Goal: Information Seeking & Learning: Find specific fact

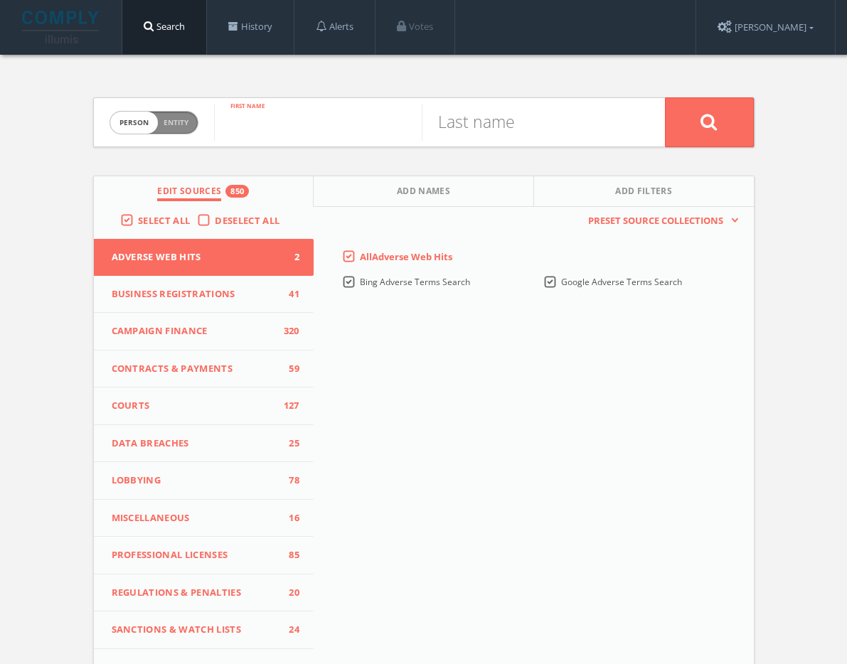
paste input "[PERSON_NAME]"
click at [302, 137] on input "[PERSON_NAME]" at bounding box center [318, 122] width 208 height 37
drag, startPoint x: 302, startPoint y: 137, endPoint x: 499, endPoint y: 130, distance: 196.4
type input "Sandor"
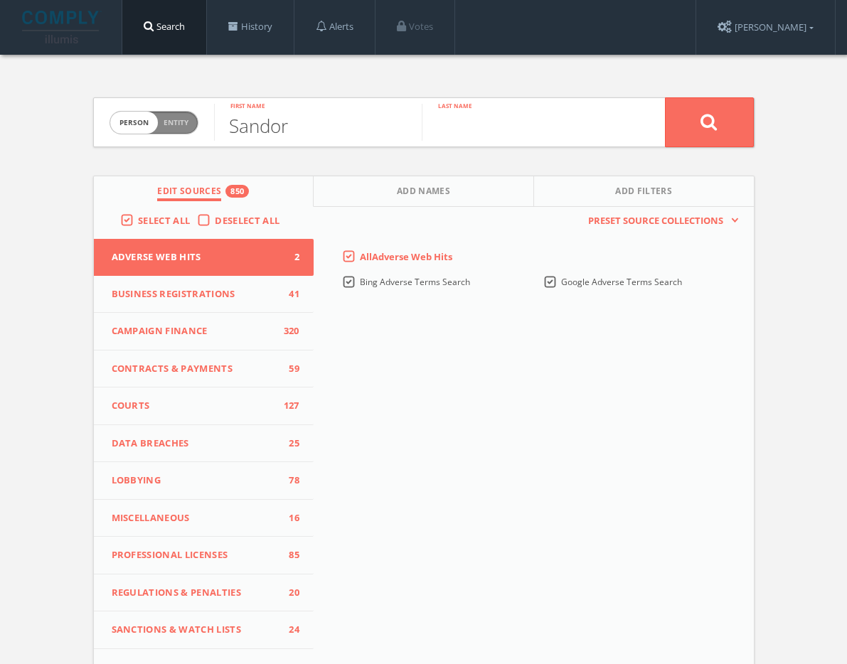
paste input "[PERSON_NAME]"
type input "[PERSON_NAME]"
click at [754, 127] on button at bounding box center [709, 122] width 89 height 50
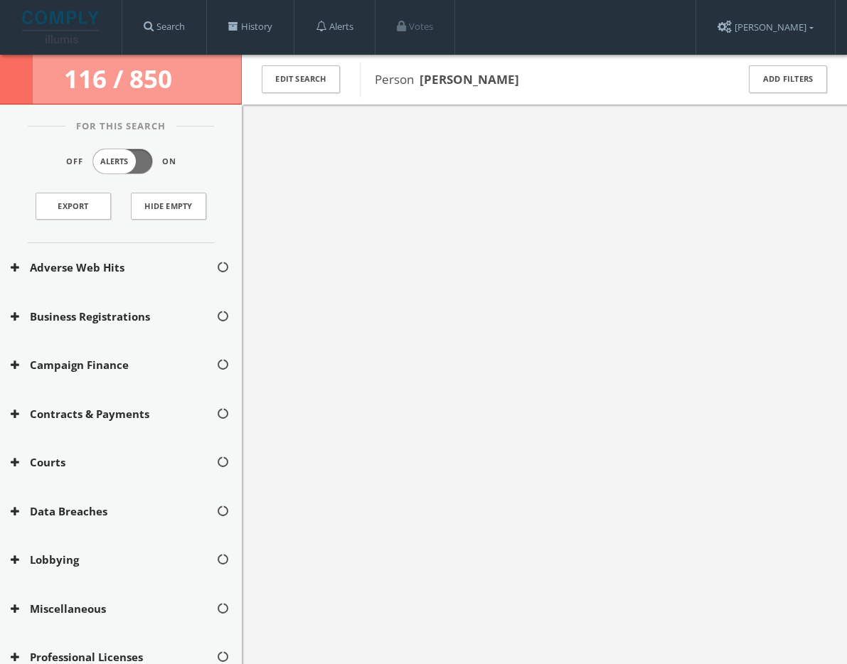
drag, startPoint x: 505, startPoint y: 80, endPoint x: 424, endPoint y: 76, distance: 81.2
click at [424, 76] on span "Person [PERSON_NAME]" at bounding box center [546, 79] width 343 height 18
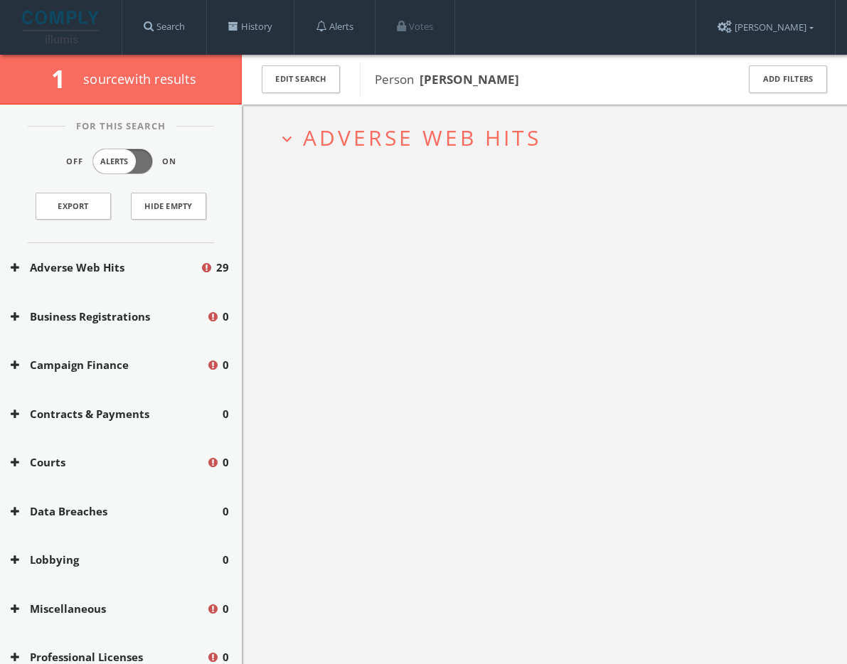
click at [402, 128] on span "Adverse Web Hits" at bounding box center [422, 137] width 238 height 29
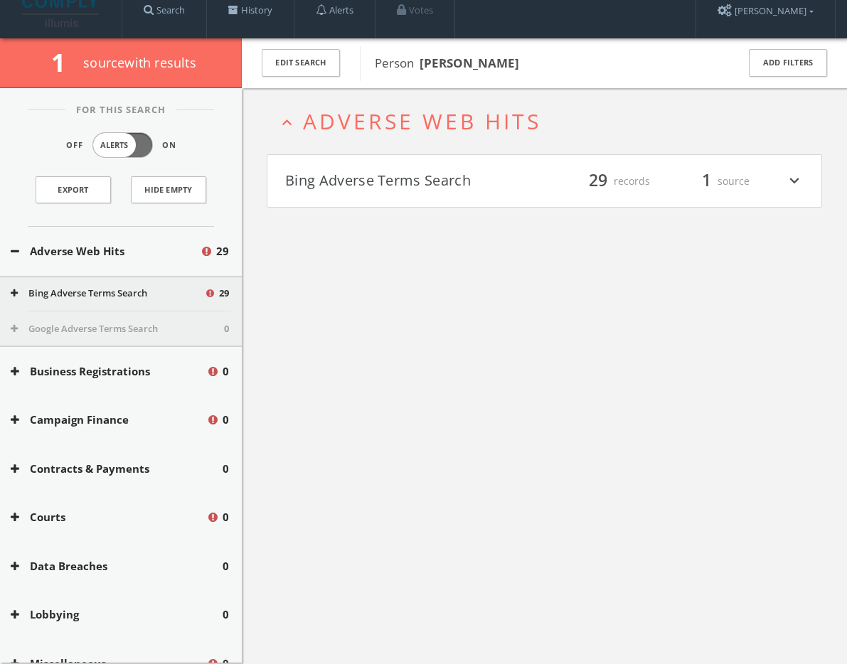
click at [405, 180] on button "Bing Adverse Terms Search" at bounding box center [415, 181] width 260 height 24
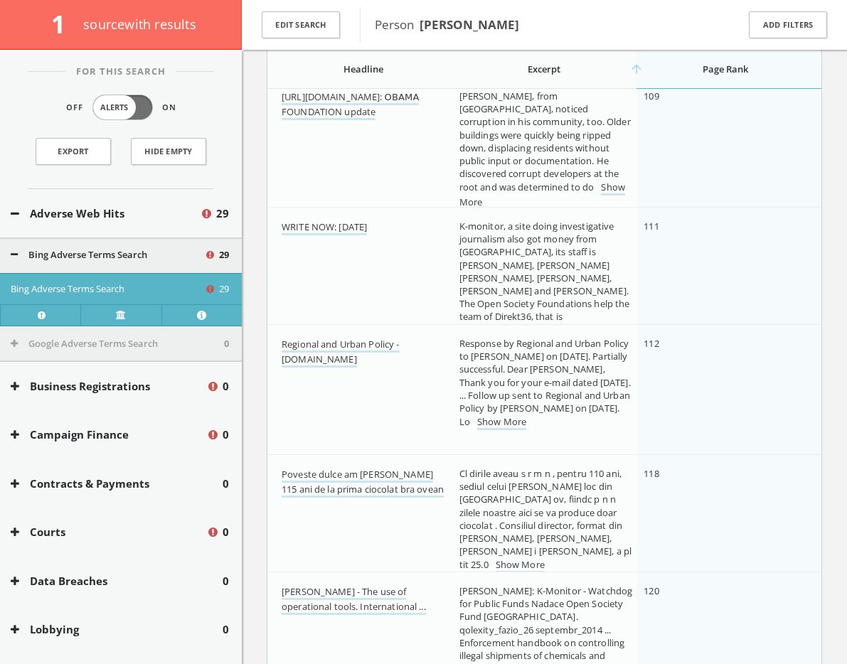
scroll to position [3183, 0]
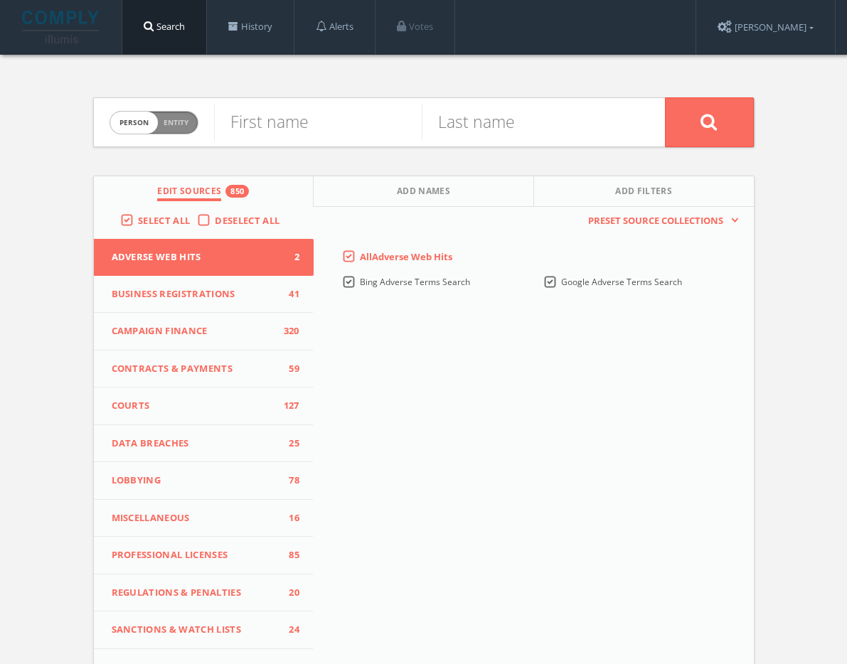
click at [167, 109] on div "Person Entity person" at bounding box center [154, 123] width 89 height 50
click at [173, 121] on span "Entity" at bounding box center [176, 122] width 25 height 11
checkbox input "true"
paste input "K-Monitor"
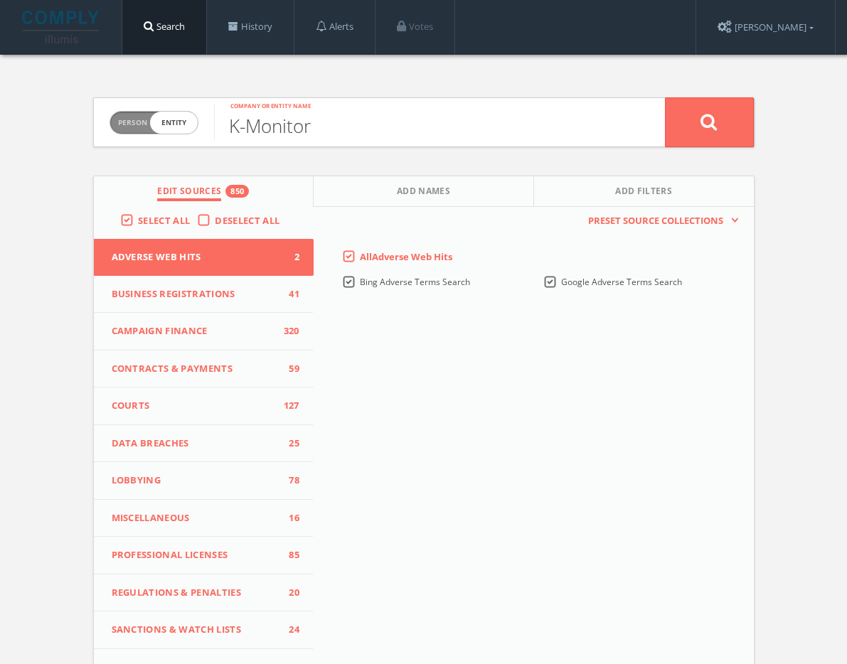
type input "K-Monitor"
click at [731, 111] on button at bounding box center [709, 122] width 89 height 50
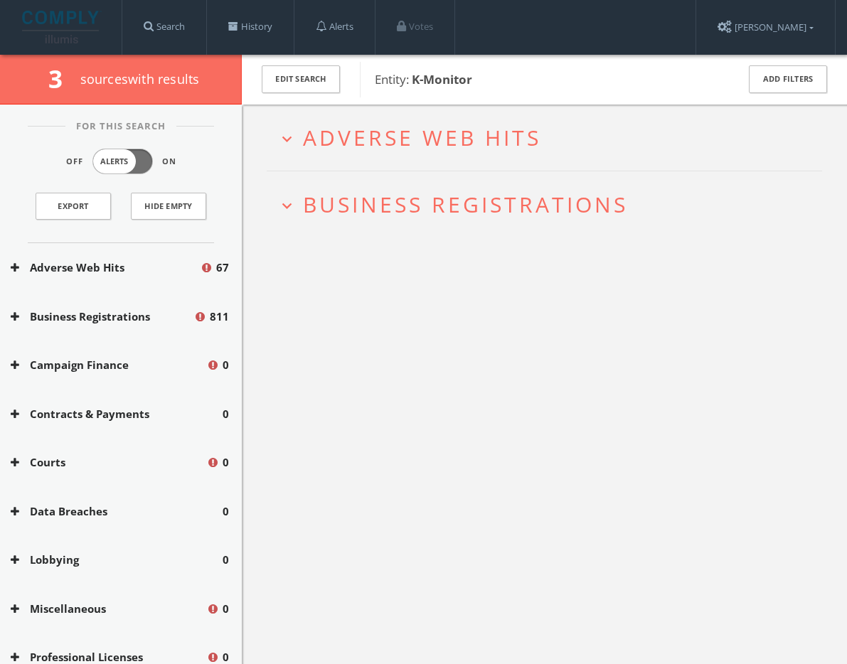
click at [426, 146] on span "Adverse Web Hits" at bounding box center [422, 137] width 238 height 29
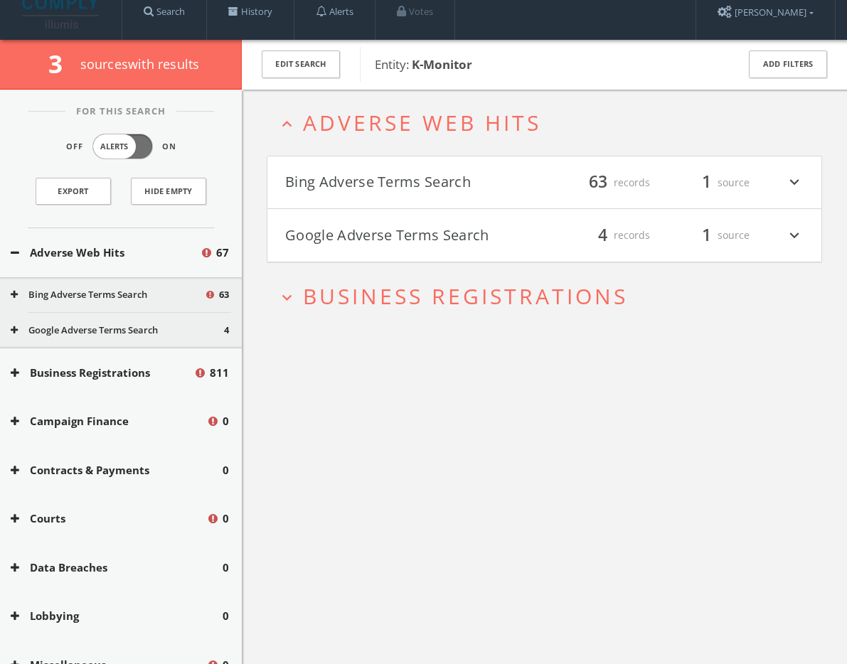
click at [440, 180] on button "Bing Adverse Terms Search" at bounding box center [415, 183] width 260 height 24
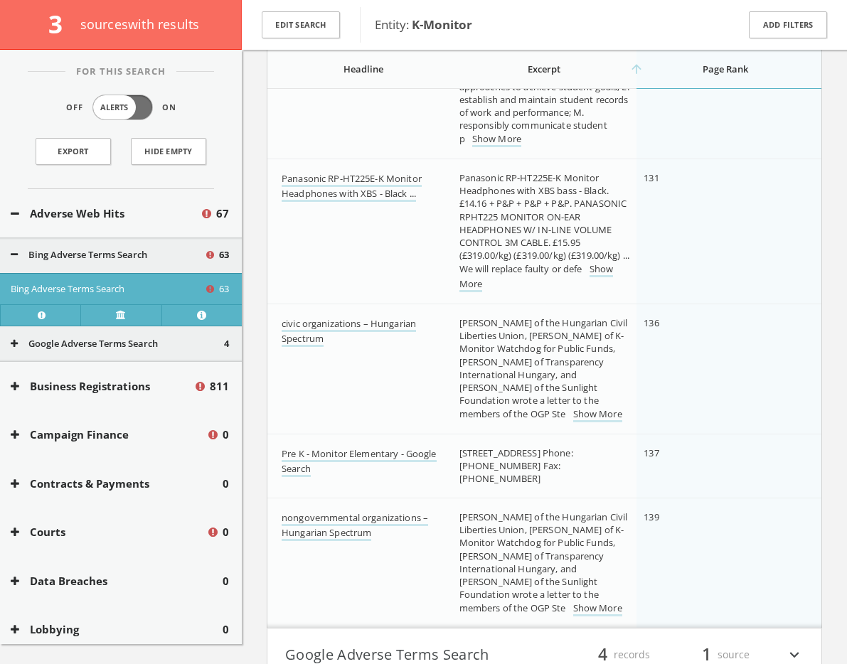
scroll to position [7553, 0]
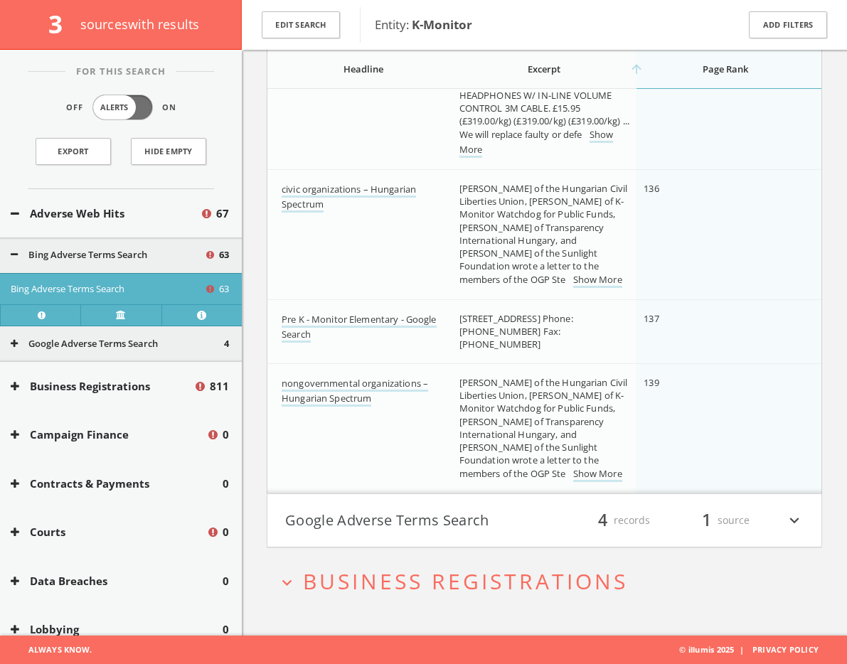
click at [447, 510] on button "Google Adverse Terms Search" at bounding box center [415, 520] width 260 height 24
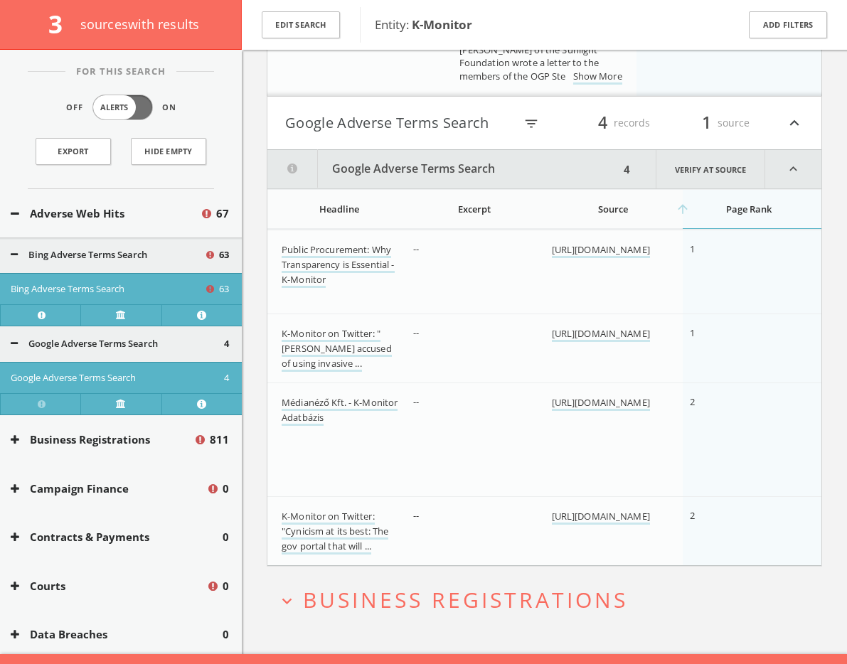
scroll to position [7969, 0]
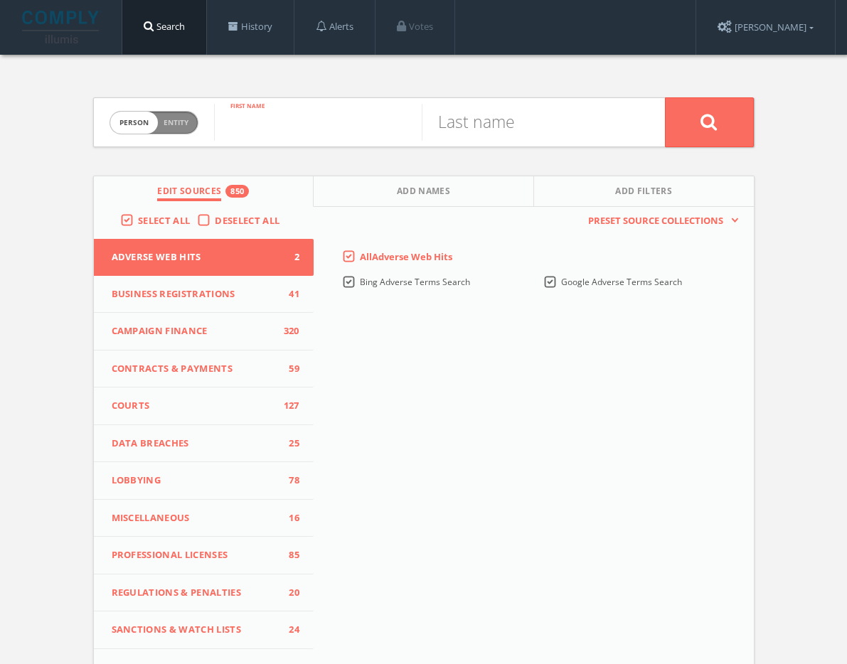
paste input "Stefania Kapronczay"
click at [300, 131] on input "Stefania Kapronczay" at bounding box center [318, 122] width 208 height 37
type input "Stefania"
click at [470, 132] on input "text" at bounding box center [526, 122] width 208 height 37
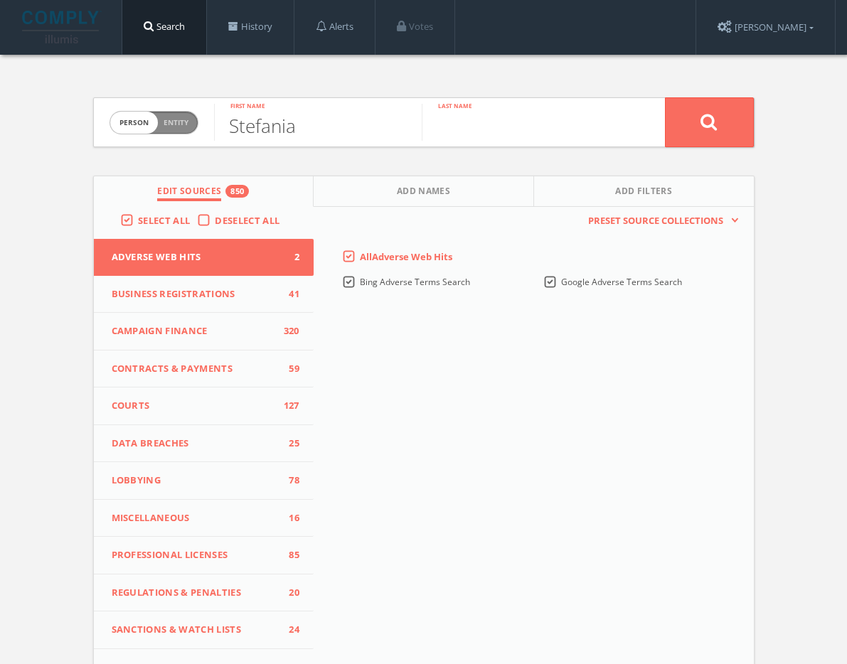
paste input "Kapronczay"
type input "Kapronczay"
click at [718, 123] on icon at bounding box center [708, 122] width 17 height 18
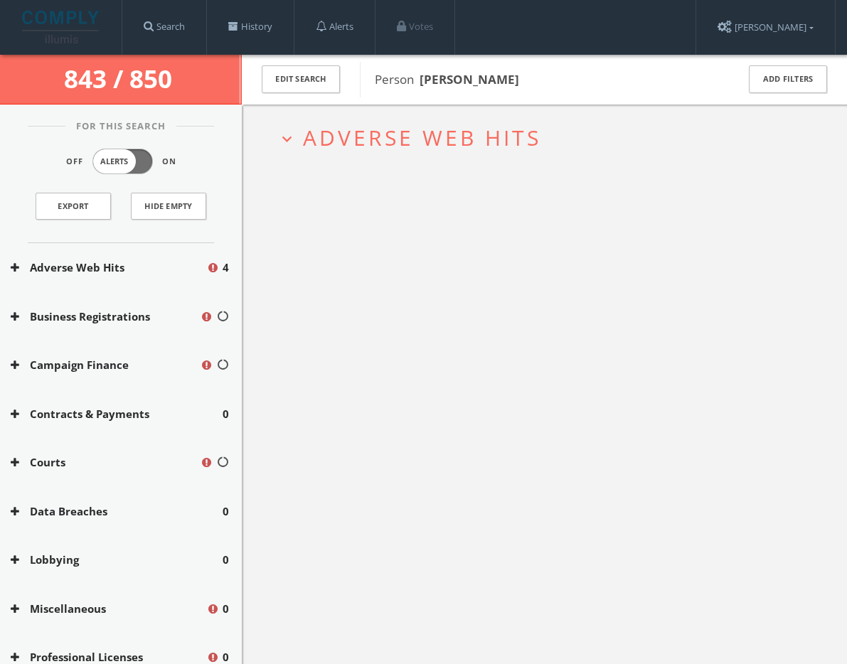
click at [454, 85] on b "Stefania Kapronczay" at bounding box center [470, 79] width 100 height 16
copy b "Stefania"
click at [370, 134] on span "Adverse Web Hits" at bounding box center [422, 137] width 238 height 29
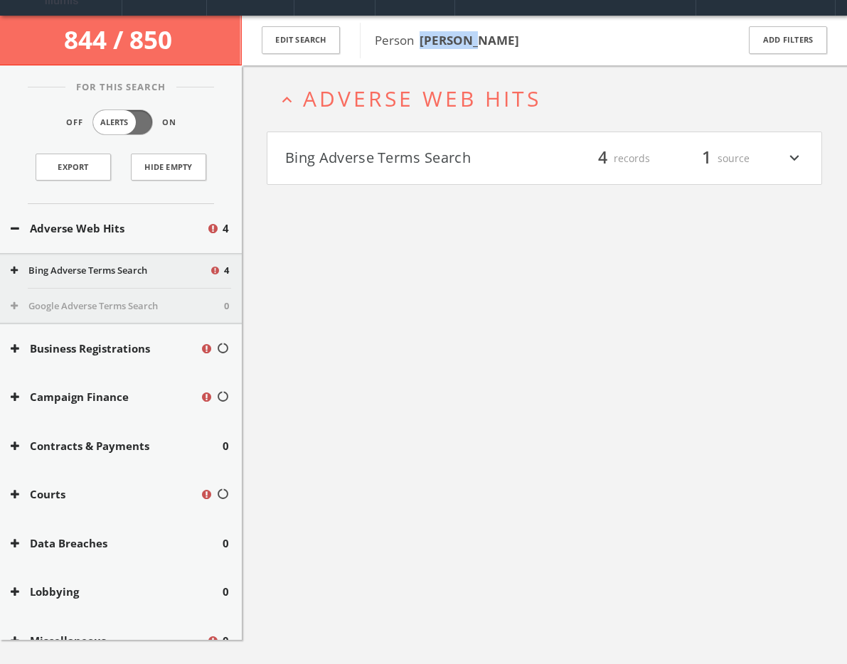
click at [374, 163] on button "Bing Adverse Terms Search" at bounding box center [415, 158] width 260 height 24
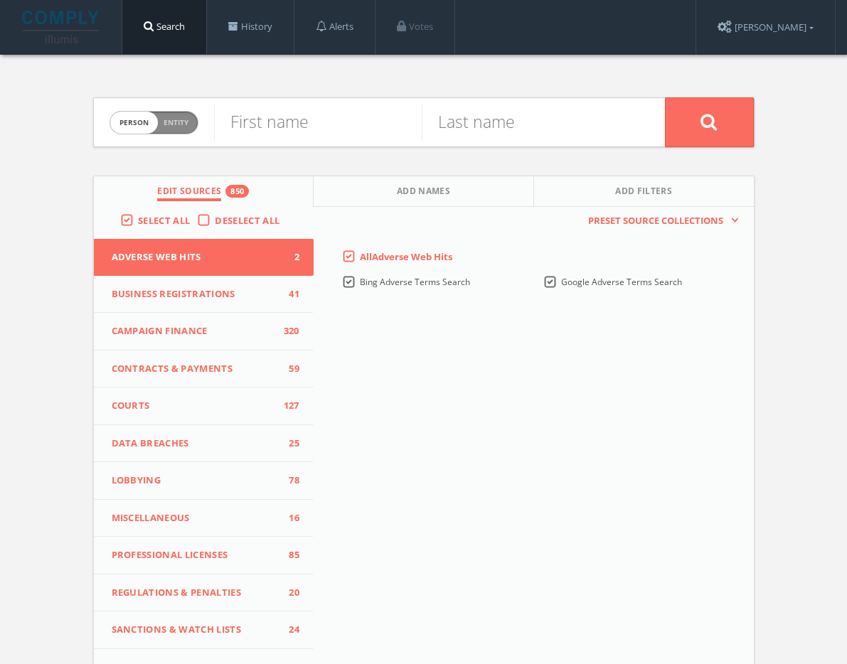
click at [145, 128] on span "Person Entity" at bounding box center [153, 123] width 87 height 22
checkbox input "true"
paste input "The Hungarian Civil Liberties Union"
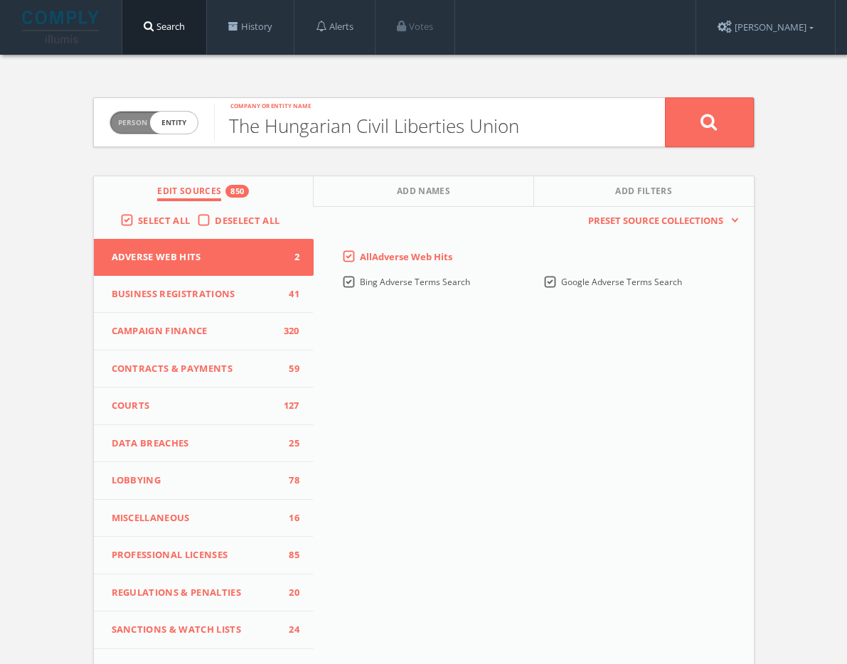
type input "The Hungarian Civil Liberties Union"
click at [732, 121] on button at bounding box center [709, 122] width 89 height 50
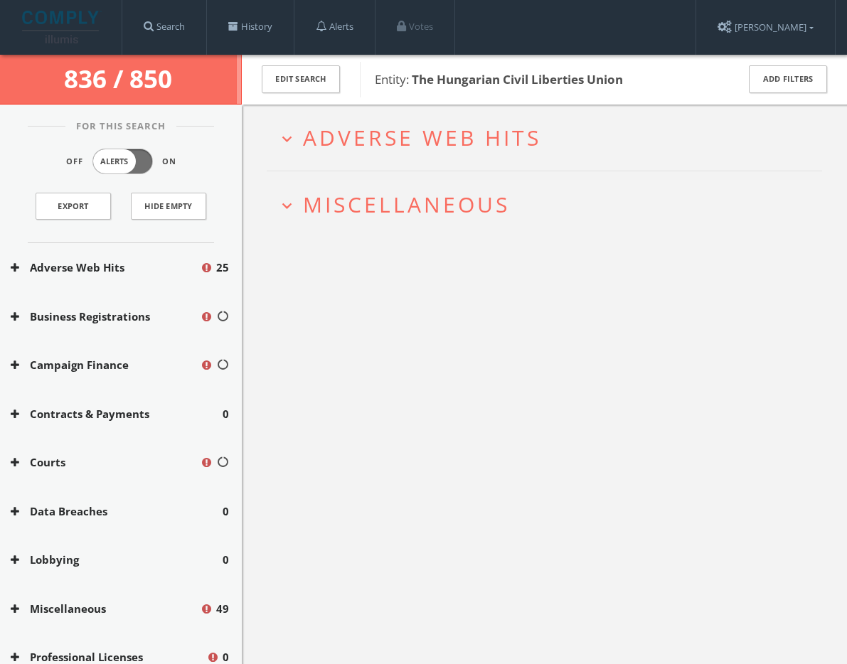
click at [403, 124] on span "Adverse Web Hits" at bounding box center [422, 137] width 238 height 29
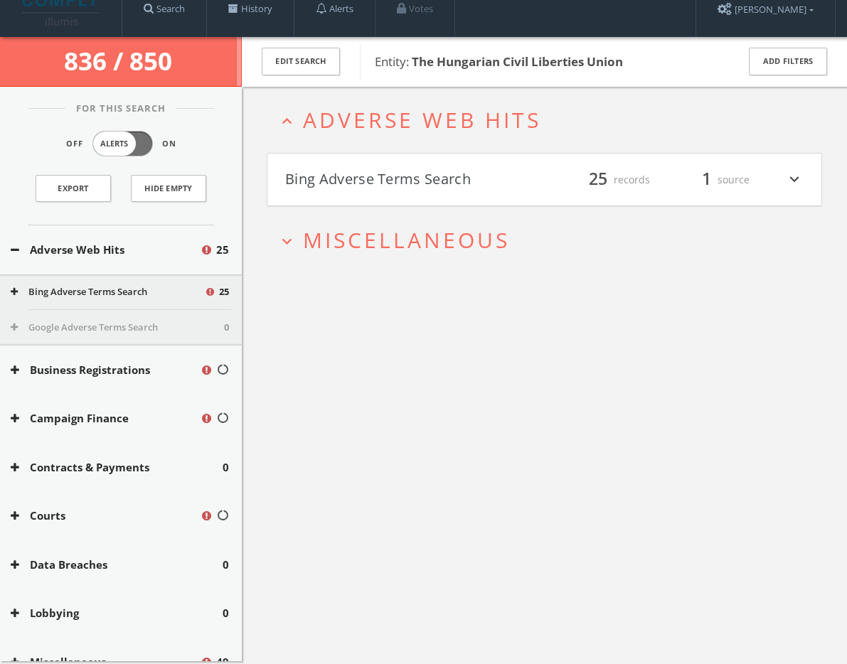
click at [403, 171] on h4 "Bing Adverse Terms Search filter_list 25 records 1 source expand_more" at bounding box center [544, 180] width 554 height 53
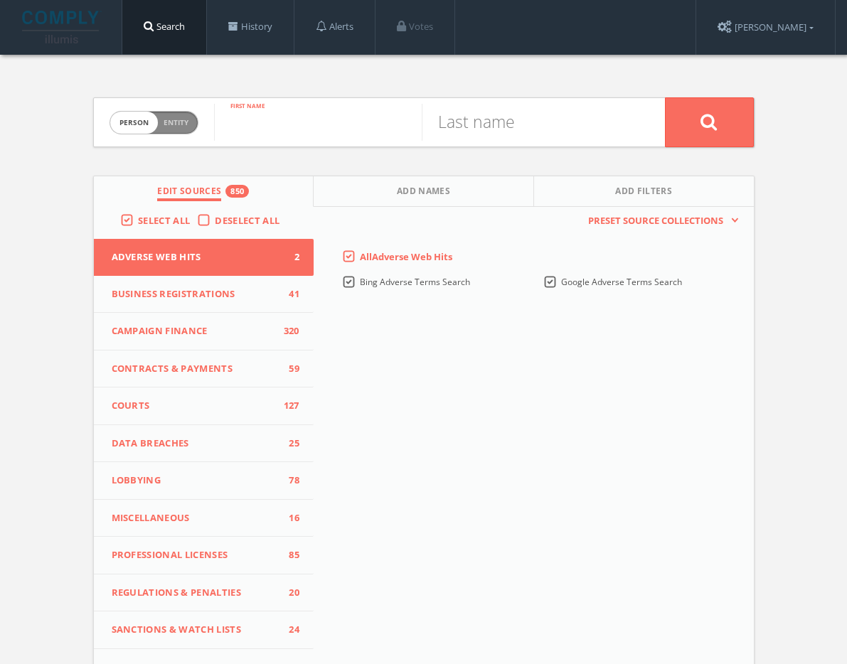
click at [275, 126] on input "text" at bounding box center [318, 122] width 208 height 37
paste input "Zuzanna Rudzinska-Bluszcz"
drag, startPoint x: 264, startPoint y: 129, endPoint x: 410, endPoint y: 130, distance: 146.5
click at [410, 130] on input "Zuzanna Rudzinska-Bluszcz" at bounding box center [318, 122] width 208 height 37
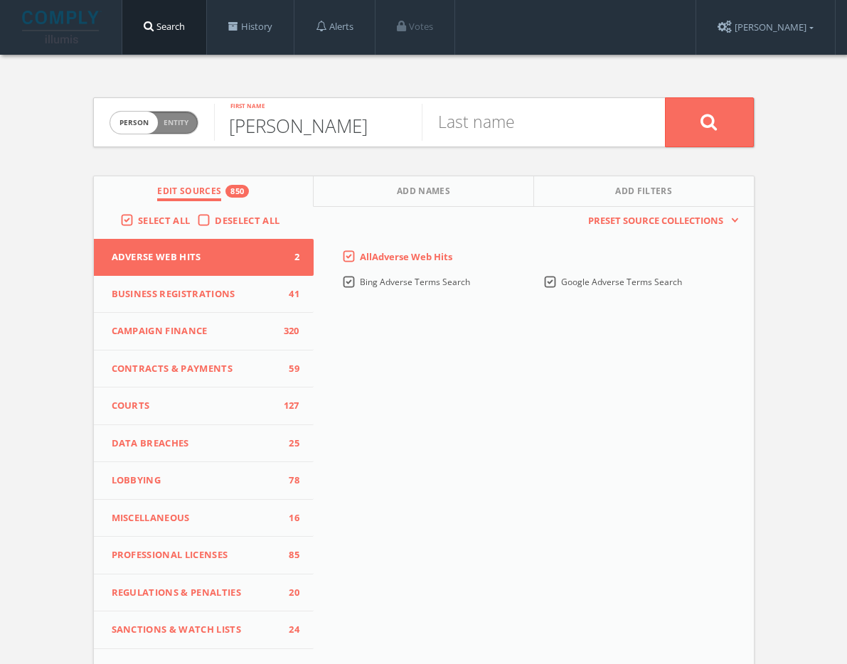
click at [279, 132] on input "Zuzanna Rudzinska-Bluszcz" at bounding box center [318, 122] width 208 height 37
drag, startPoint x: 268, startPoint y: 132, endPoint x: 484, endPoint y: 132, distance: 215.5
click at [484, 132] on form "Person Entity person Zuzanna Rudzinska-Bluszcz First name Last name" at bounding box center [423, 122] width 661 height 50
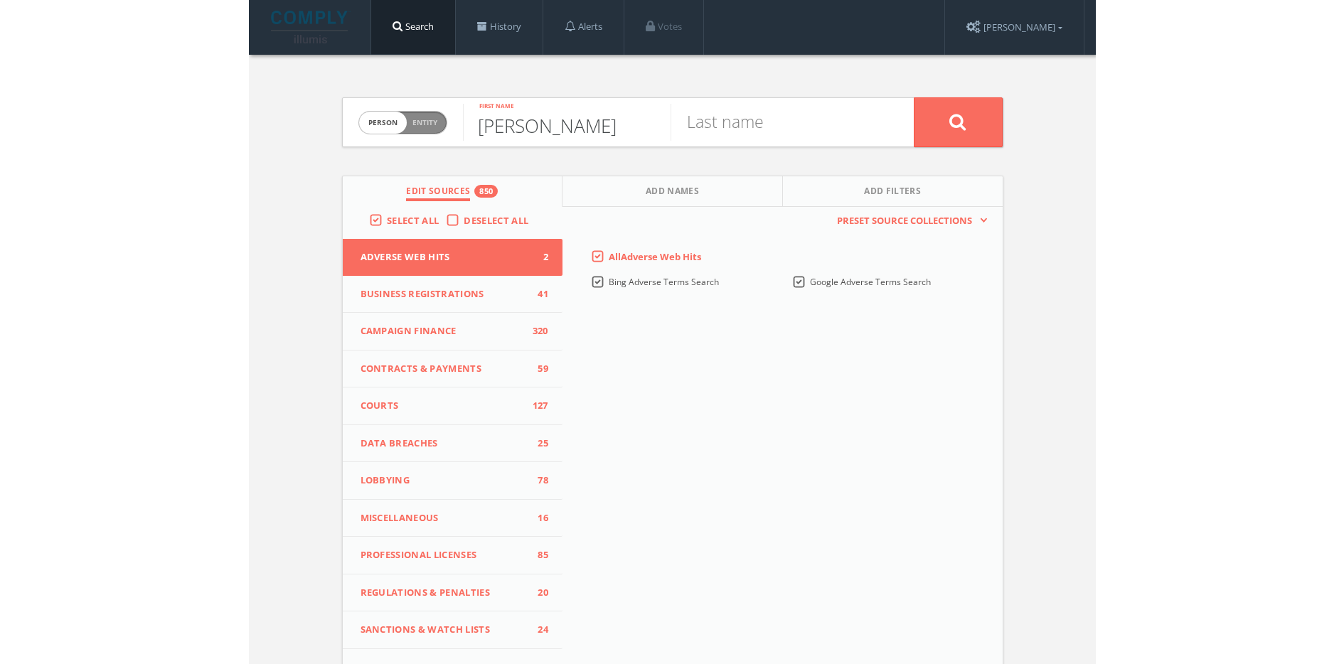
scroll to position [0, 0]
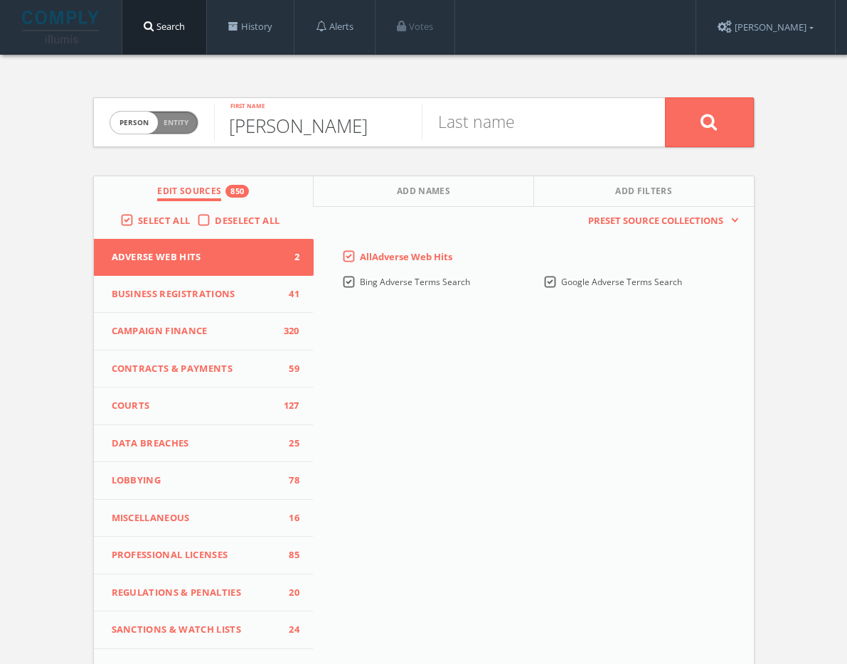
type input "Zuzanna"
paste input "Rudzinska-Bluszcz"
type input "Rudzinska-Bluszcz"
click at [718, 124] on icon at bounding box center [708, 122] width 17 height 18
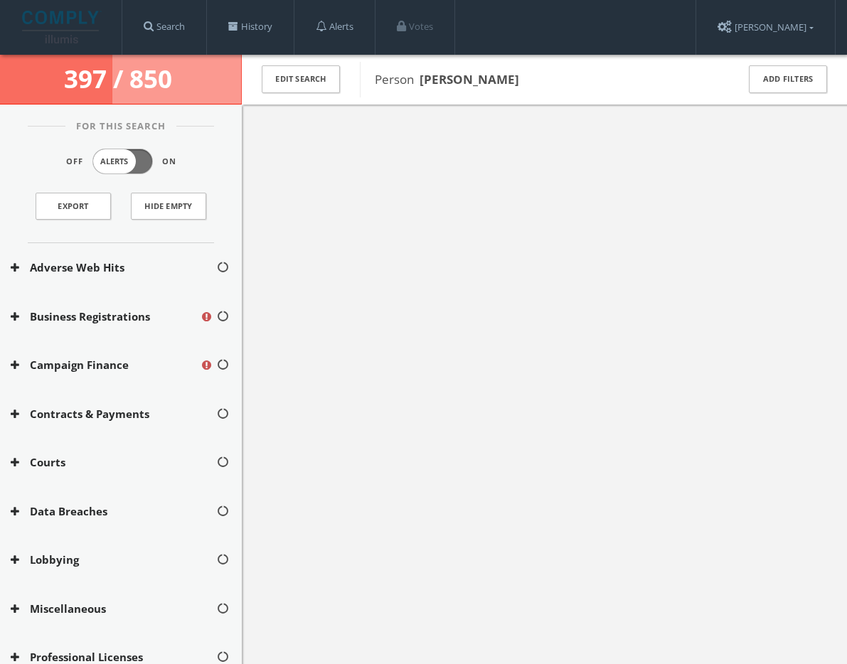
drag, startPoint x: 597, startPoint y: 80, endPoint x: 420, endPoint y: 79, distance: 177.1
click at [419, 79] on span "Person Zuzanna Rudzinska-Bluszcz" at bounding box center [546, 79] width 343 height 18
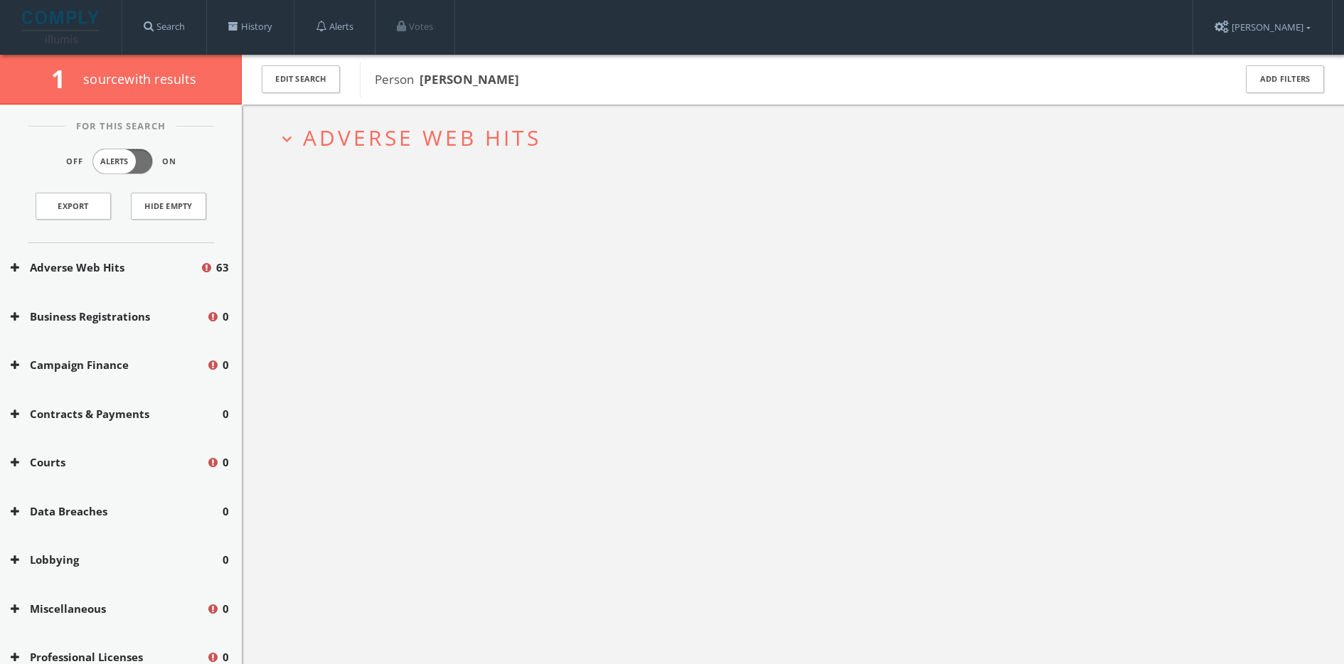
click at [437, 142] on span "Adverse Web Hits" at bounding box center [422, 137] width 238 height 29
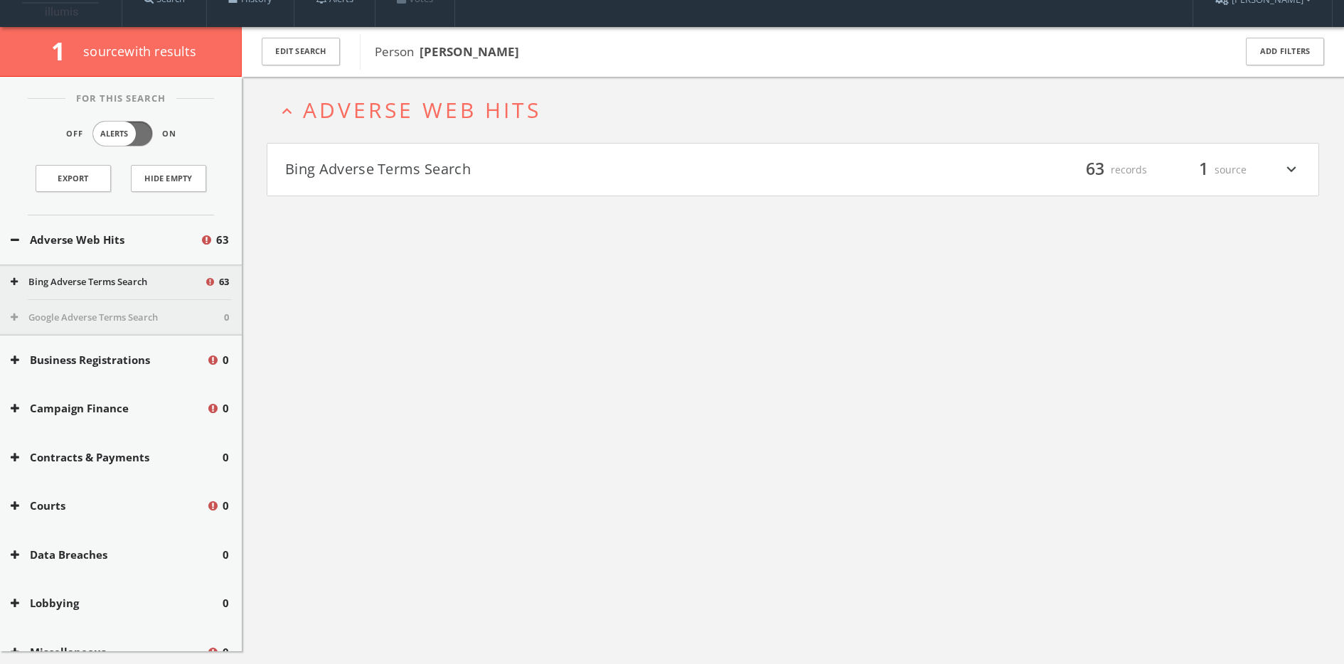
click at [435, 166] on button "Bing Adverse Terms Search" at bounding box center [539, 170] width 508 height 24
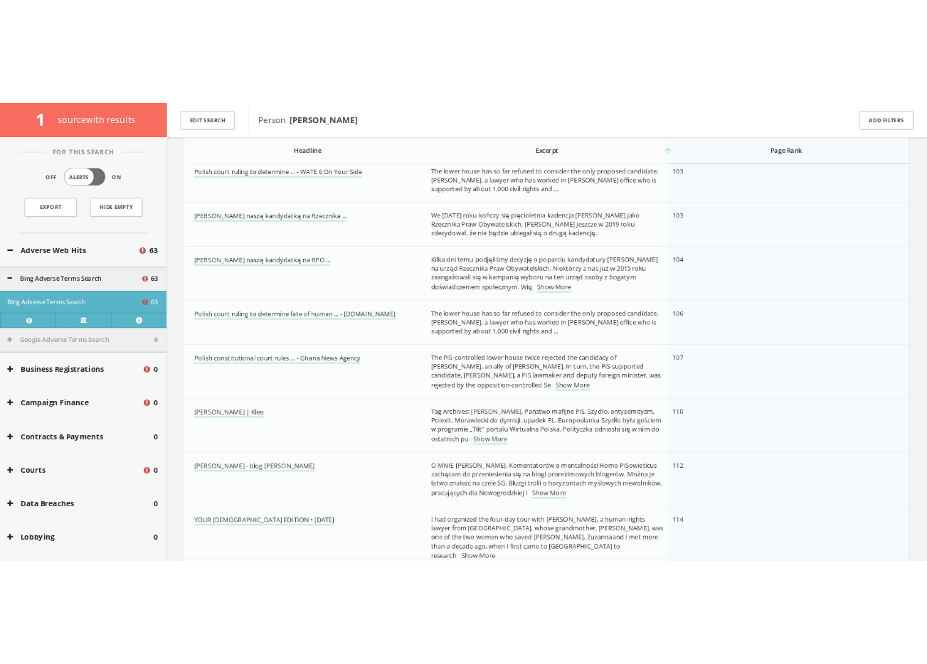
scroll to position [4053, 0]
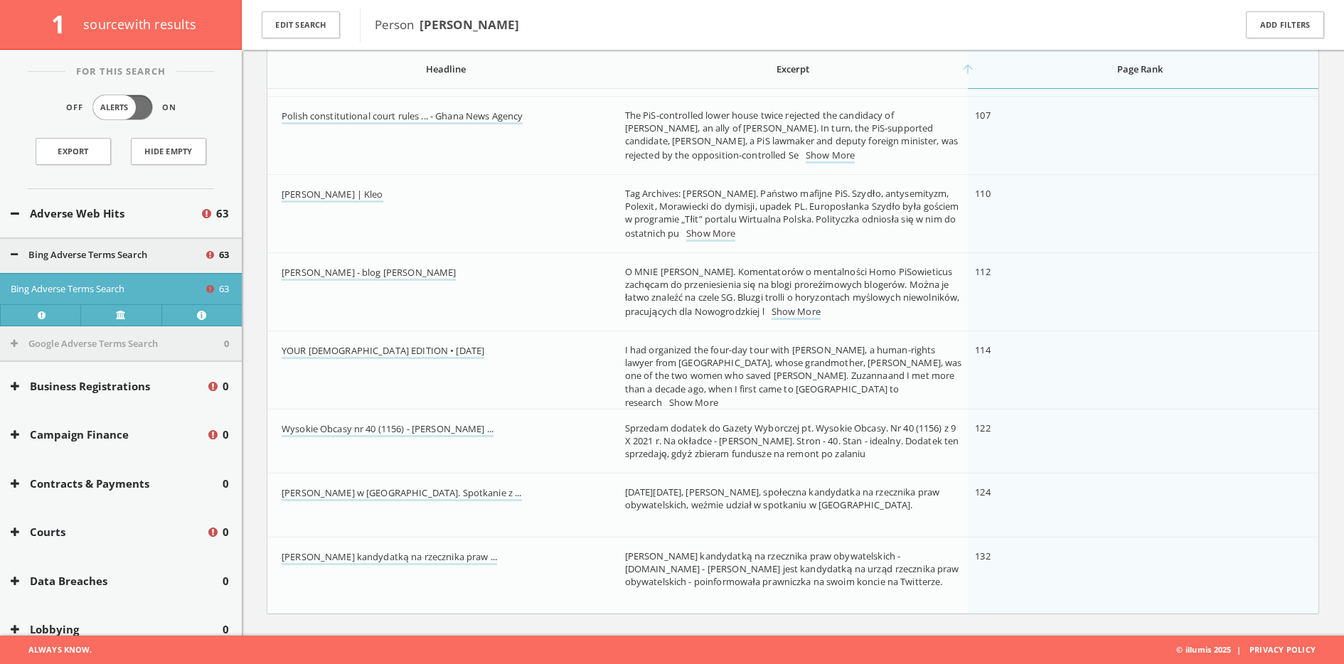
copy span "Zuzanna Rudzinska-Bluszcz"
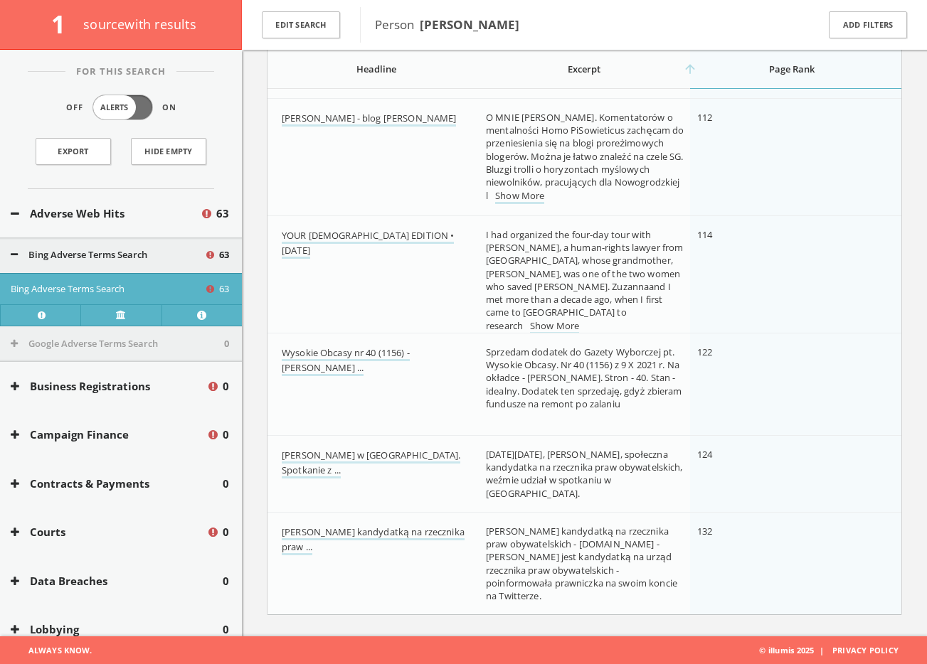
scroll to position [5922, 0]
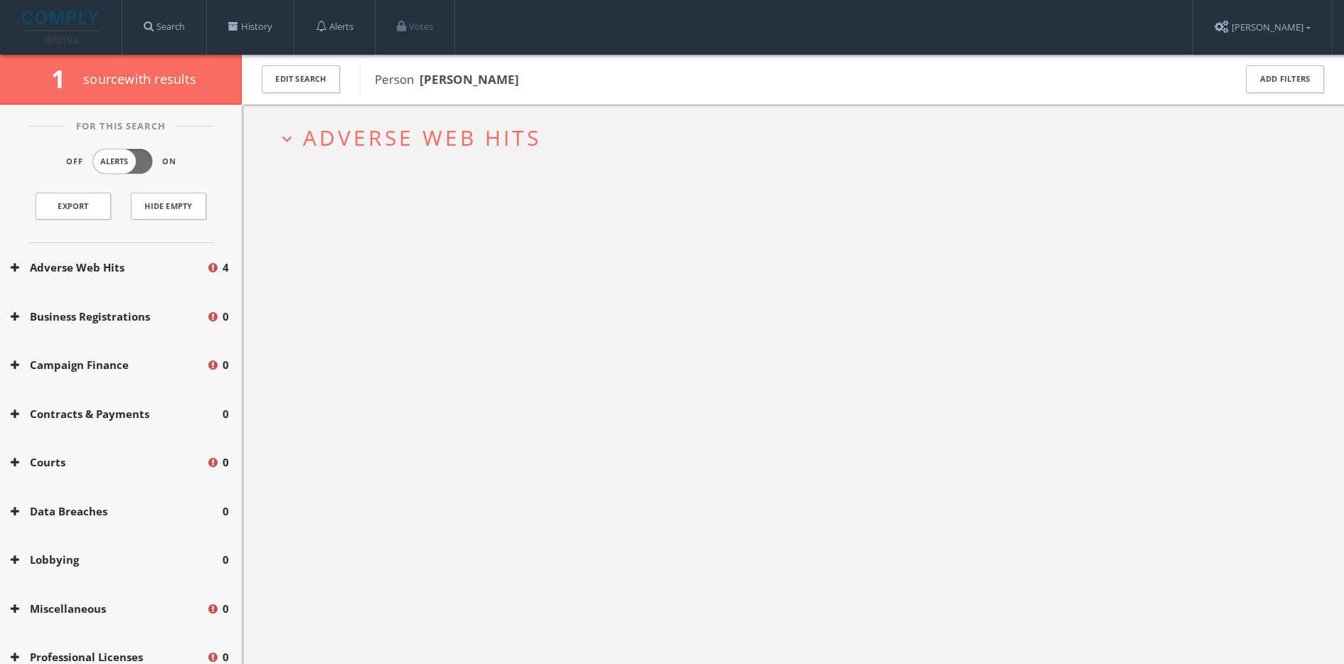
click at [474, 131] on span "Adverse Web Hits" at bounding box center [422, 137] width 238 height 29
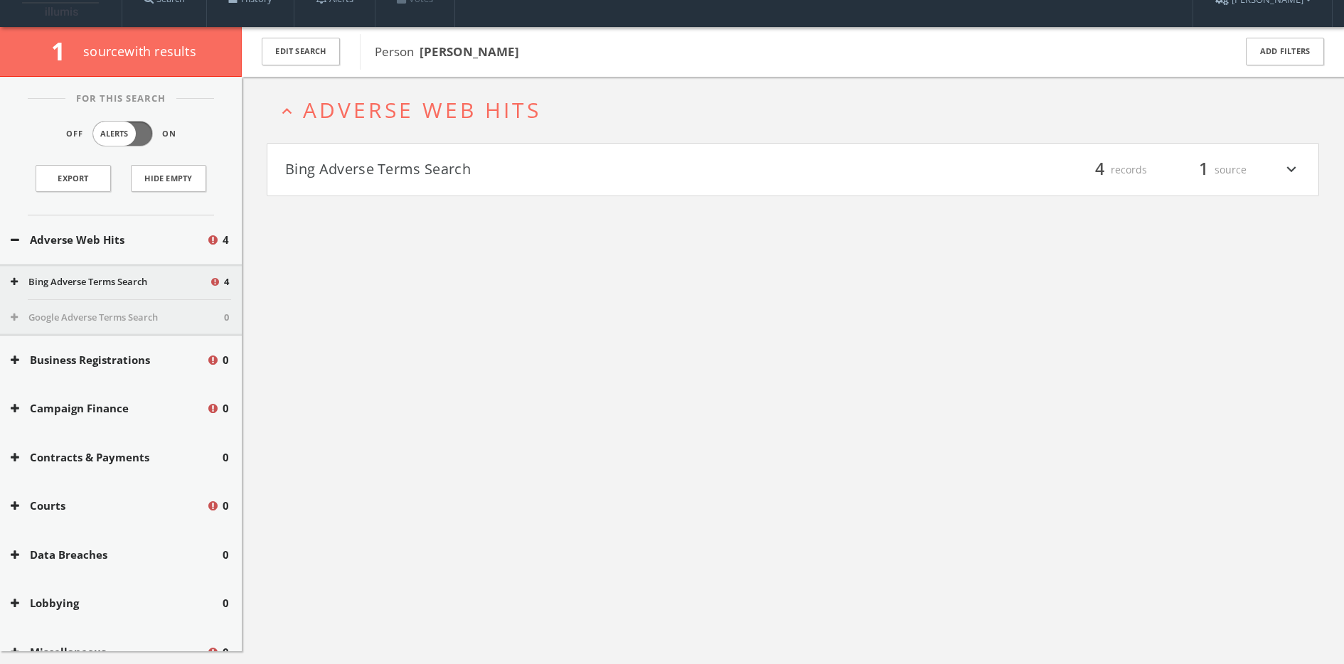
click at [456, 159] on h4 "Bing Adverse Terms Search filter_list 4 records 1 source expand_more" at bounding box center [792, 170] width 1051 height 53
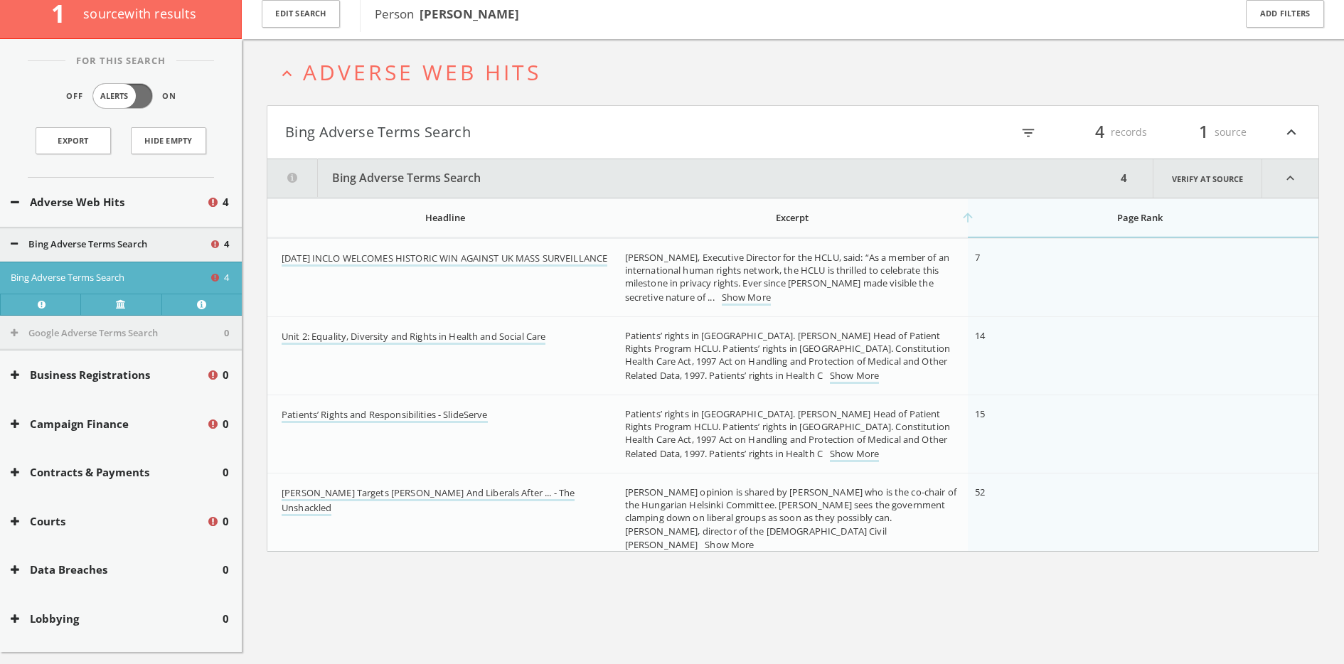
scroll to position [83, 0]
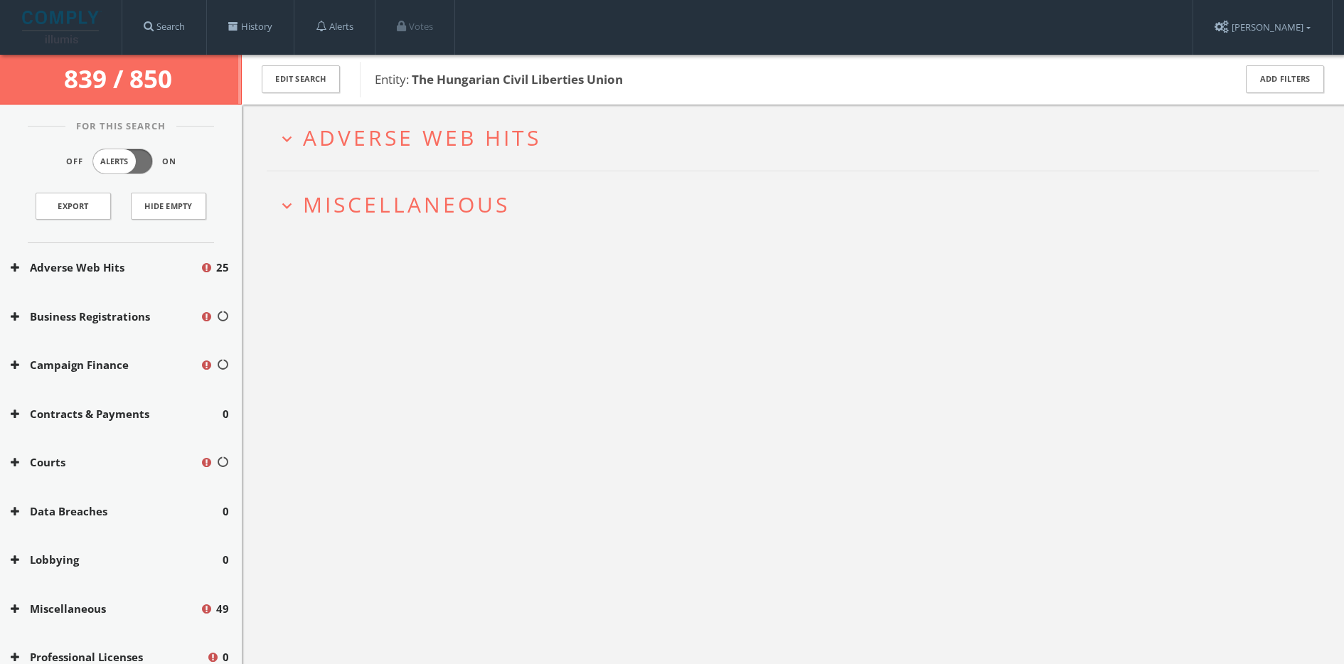
click at [424, 144] on span "Adverse Web Hits" at bounding box center [422, 137] width 238 height 29
click at [466, 201] on span "Miscellaneous" at bounding box center [406, 204] width 207 height 29
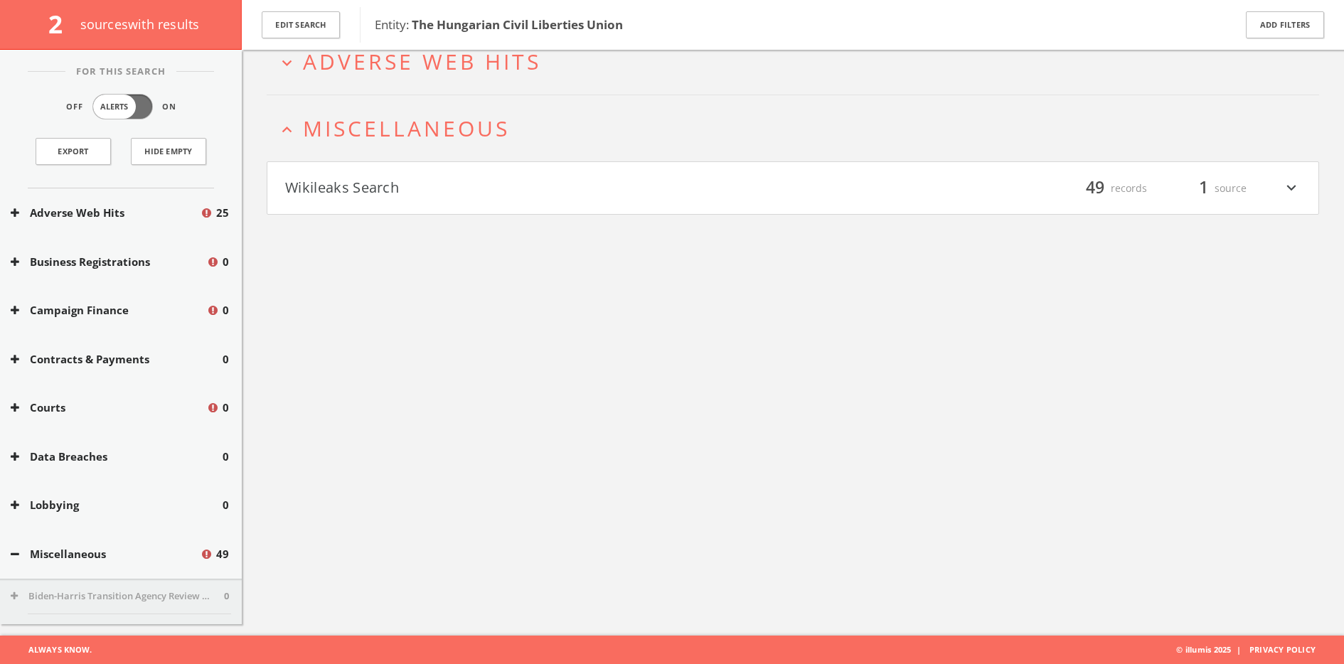
click at [428, 209] on h4 "Wikileaks Search filter_list 49 records 1 source expand_more" at bounding box center [792, 188] width 1051 height 53
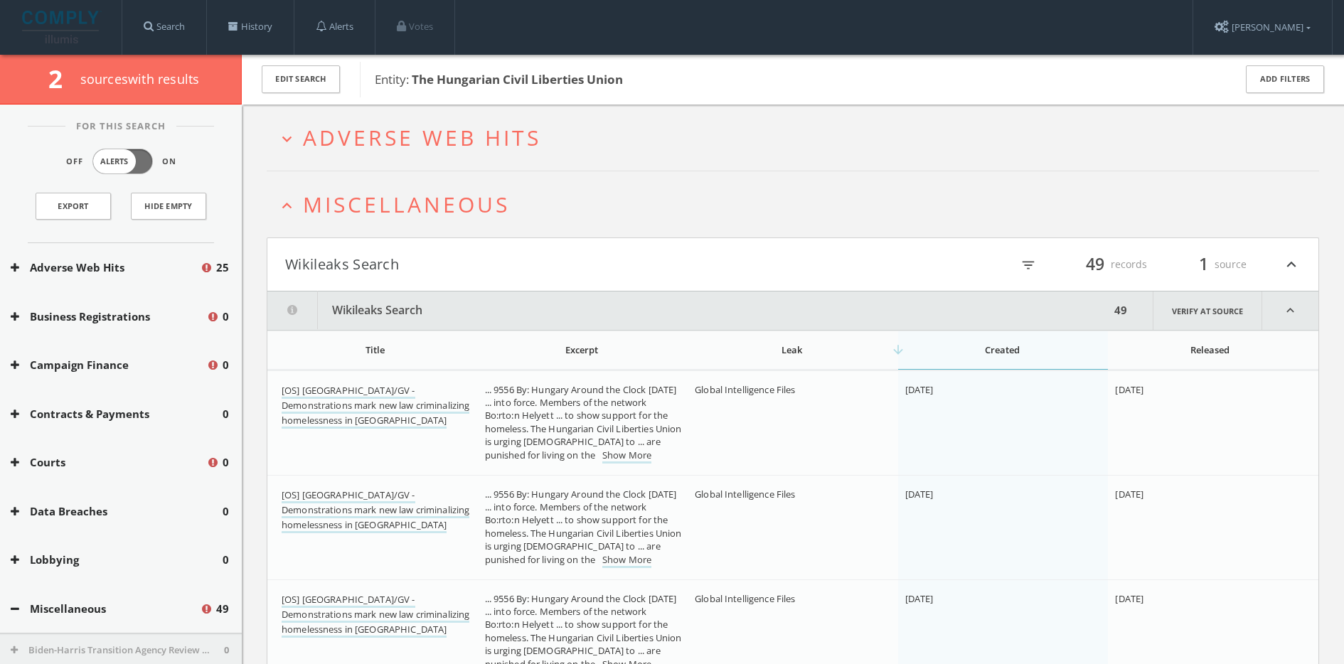
click at [430, 160] on h2 "expand_more Adverse Web Hits" at bounding box center [793, 138] width 1053 height 66
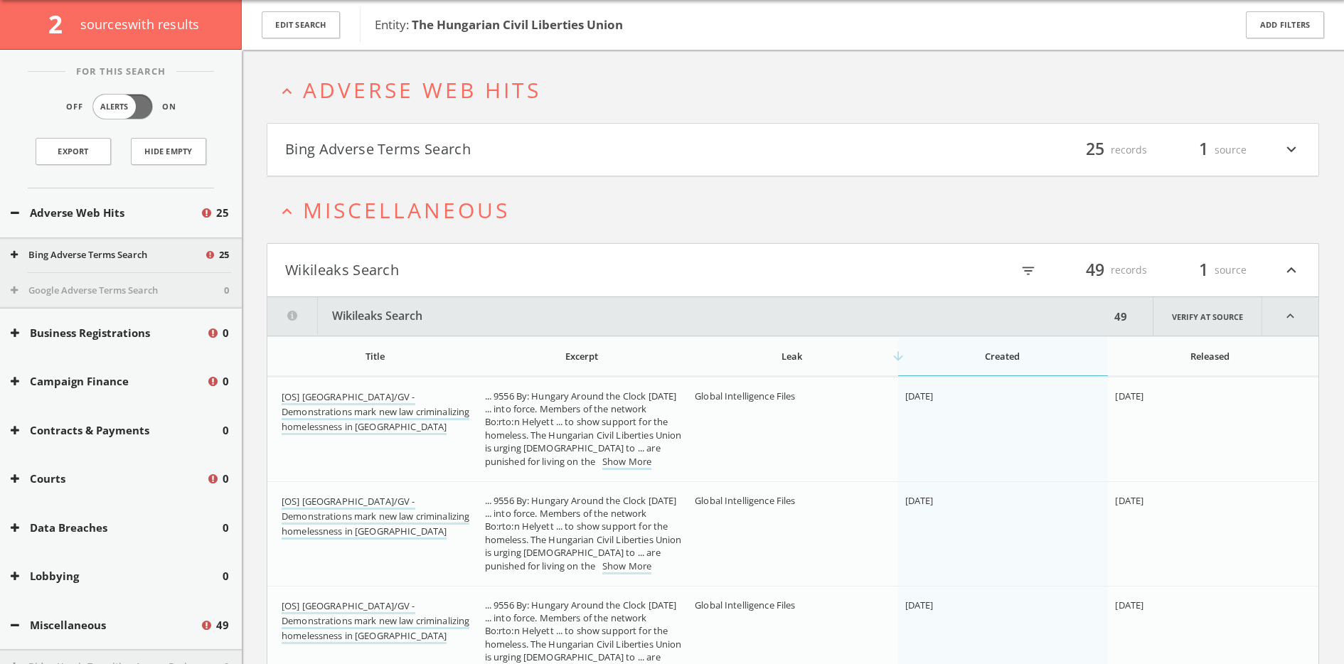
click at [417, 140] on button "Bing Adverse Terms Search" at bounding box center [539, 150] width 508 height 24
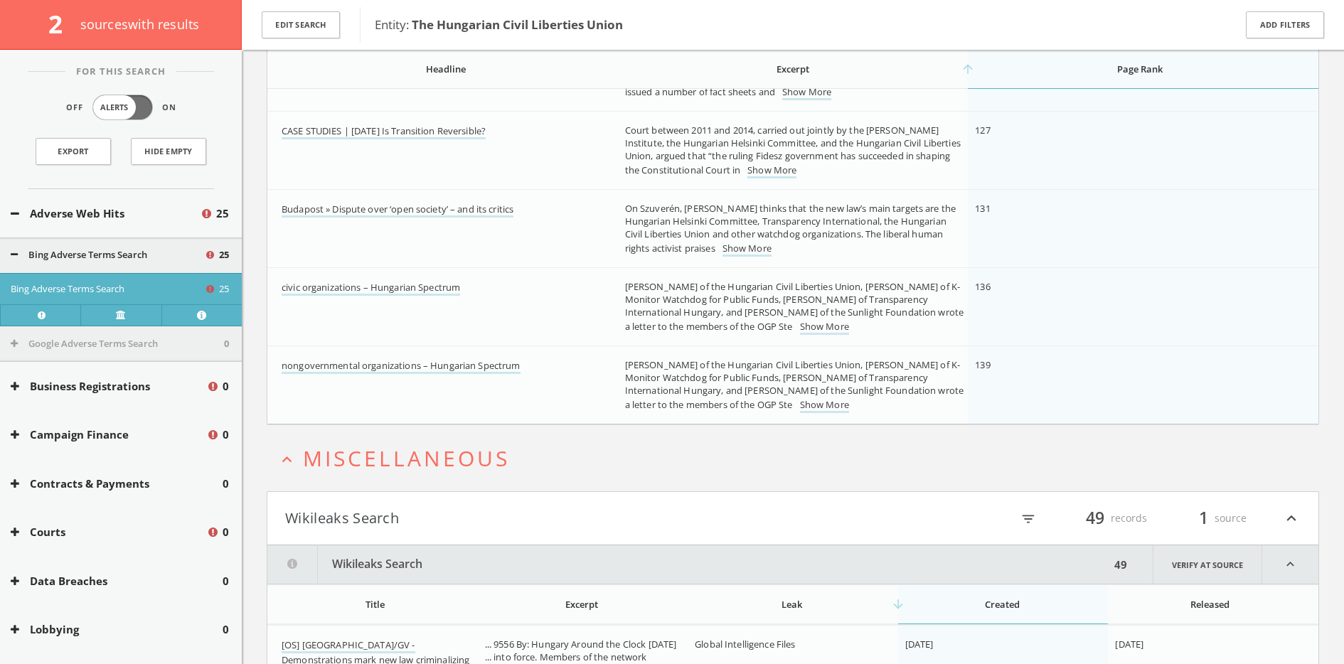
scroll to position [1891, 0]
